Goal: Find specific page/section: Find specific page/section

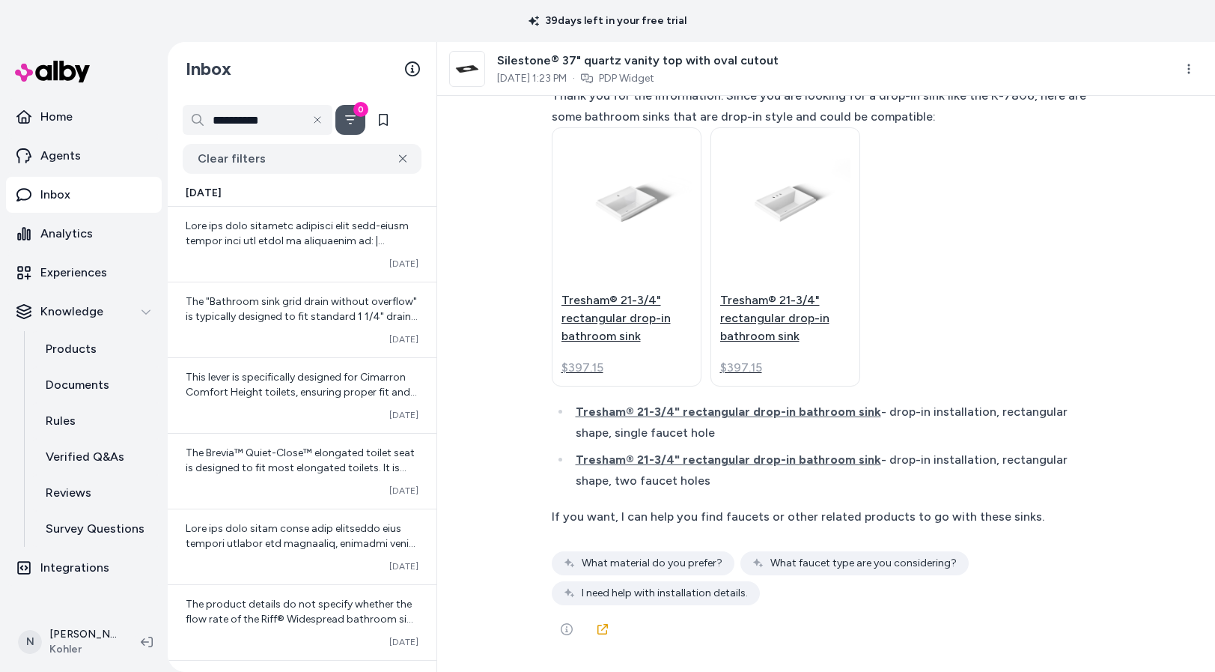
scroll to position [25003, 0]
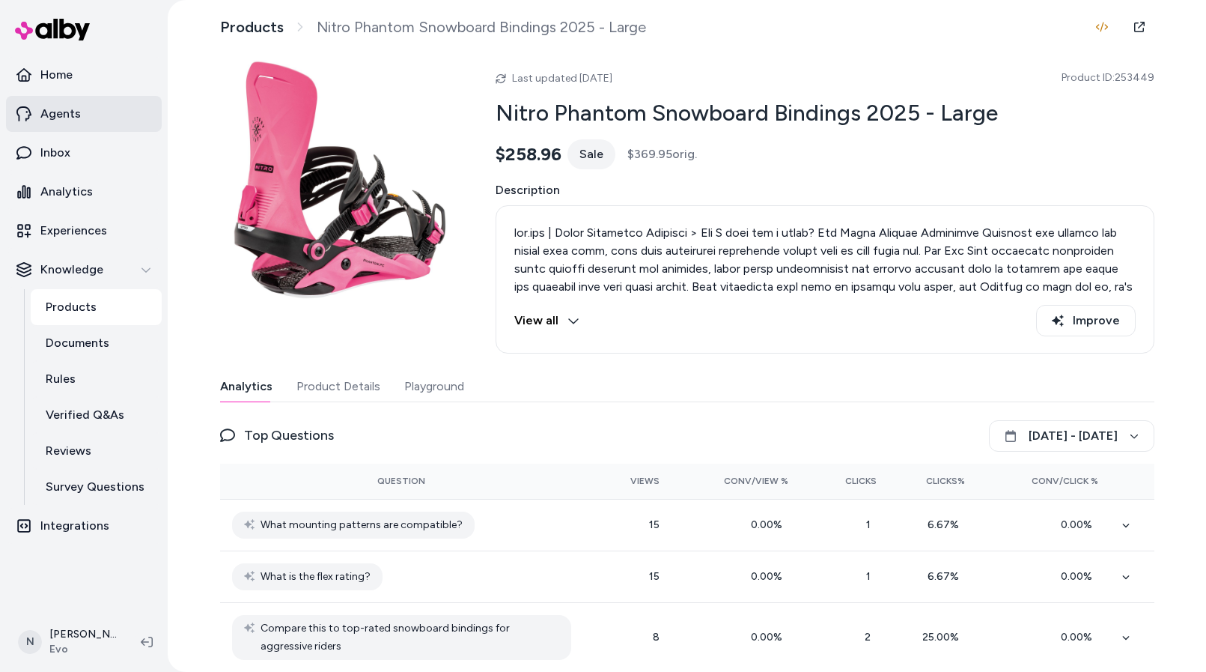
click at [75, 118] on p "Agents" at bounding box center [60, 114] width 40 height 18
